Goal: Task Accomplishment & Management: Manage account settings

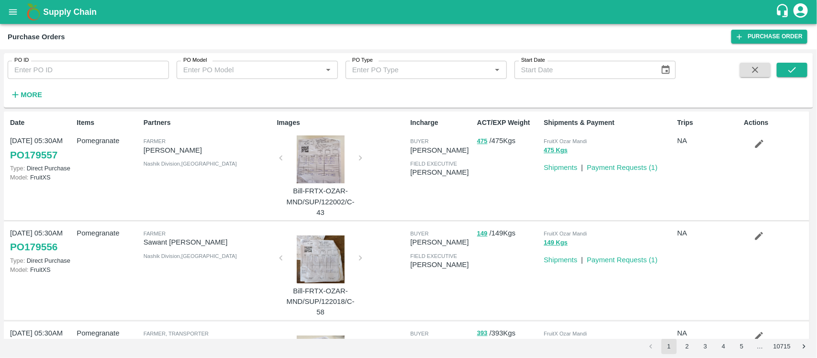
click at [463, 40] on div "Purchase Orders" at bounding box center [370, 37] width 724 height 12
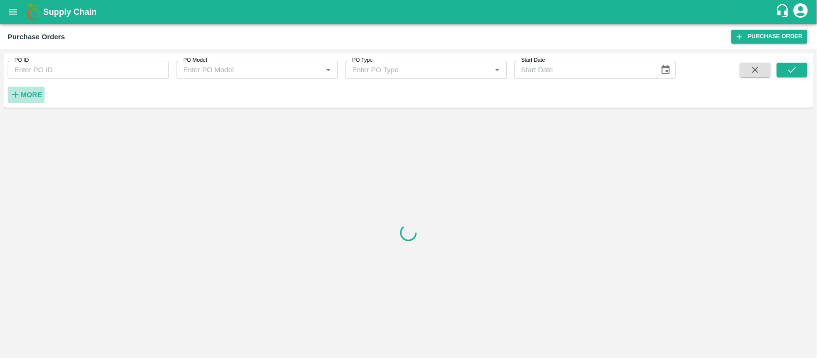
click at [27, 97] on strong "More" at bounding box center [32, 95] width 22 height 8
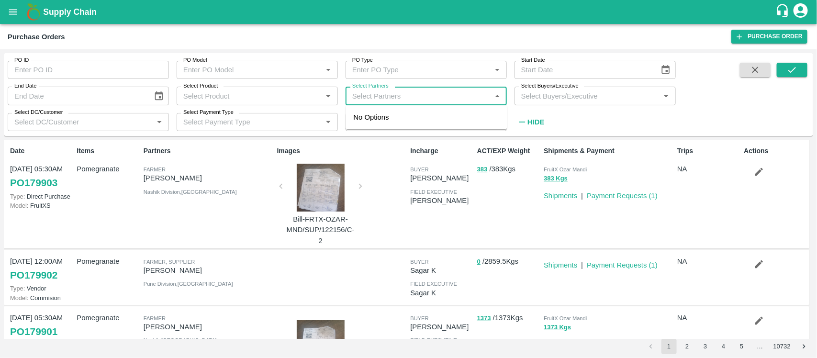
click at [427, 96] on input "Select Partners" at bounding box center [418, 96] width 140 height 12
paste input "9850697487"
type input "9850697487"
click at [399, 117] on div "daulat mukund khode-Pimpalgaon , Nashik-9850697487" at bounding box center [440, 128] width 119 height 32
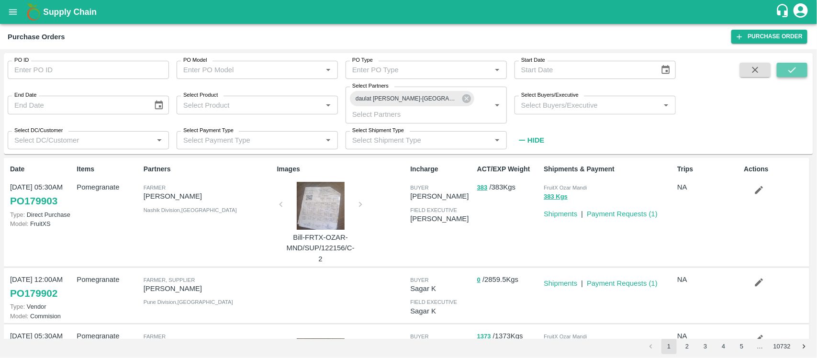
click at [787, 70] on icon "submit" at bounding box center [792, 70] width 11 height 11
